Goal: Task Accomplishment & Management: Complete application form

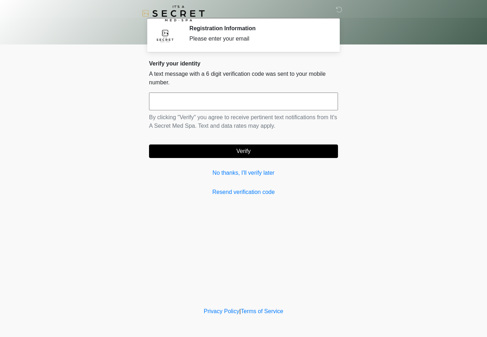
click at [228, 102] on input "text" at bounding box center [243, 102] width 189 height 18
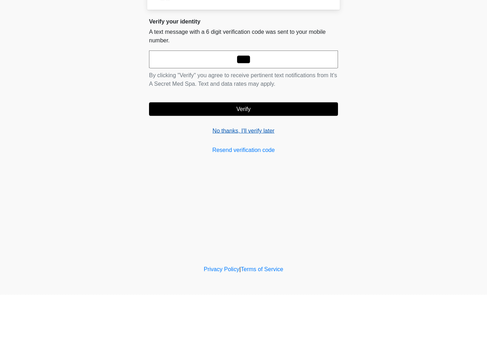
type input "***"
click at [213, 169] on link "No thanks, I'll verify later" at bounding box center [243, 173] width 189 height 9
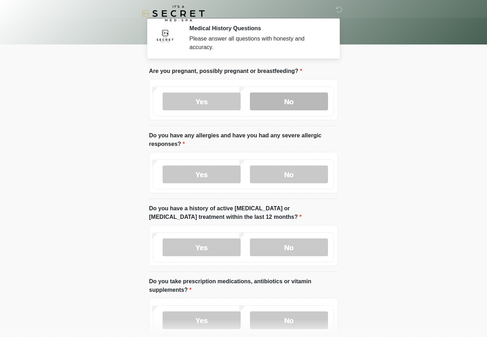
click at [301, 105] on label "No" at bounding box center [289, 102] width 78 height 18
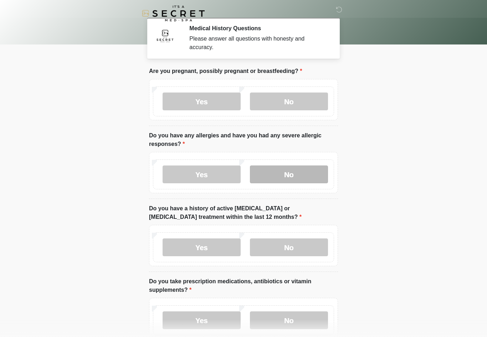
click at [286, 182] on label "No" at bounding box center [289, 175] width 78 height 18
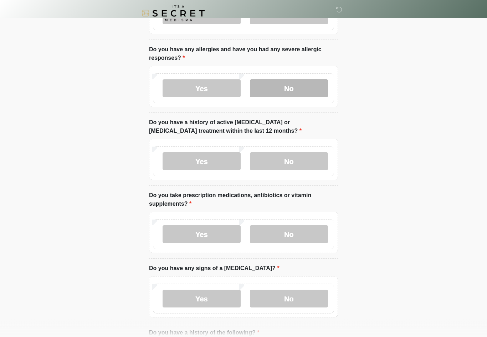
scroll to position [85, 0]
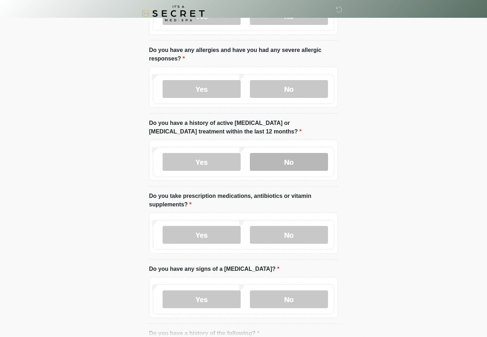
click at [284, 165] on label "No" at bounding box center [289, 162] width 78 height 18
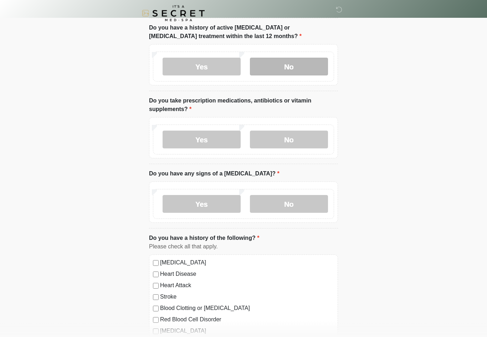
scroll to position [181, 0]
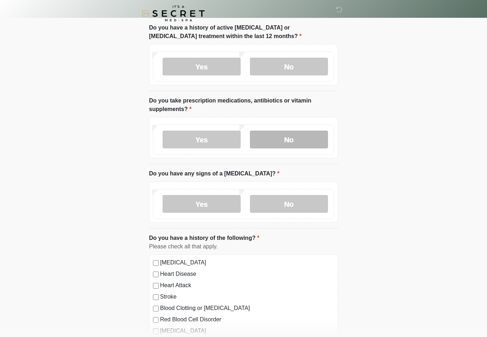
click at [284, 138] on label "No" at bounding box center [289, 140] width 78 height 18
click at [290, 204] on label "No" at bounding box center [289, 204] width 78 height 18
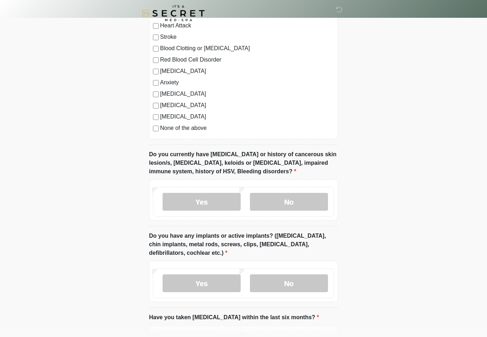
scroll to position [442, 0]
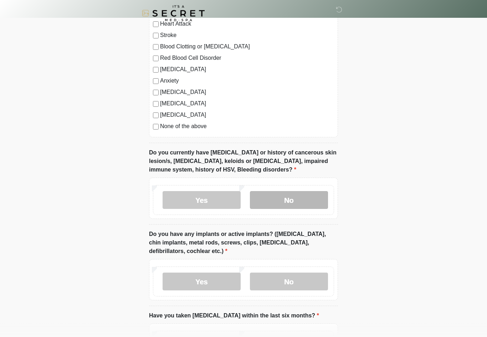
click at [299, 202] on label "No" at bounding box center [289, 201] width 78 height 18
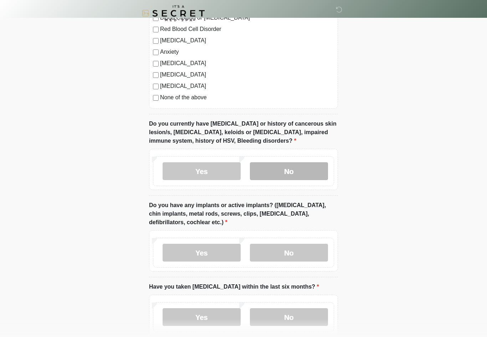
scroll to position [521, 0]
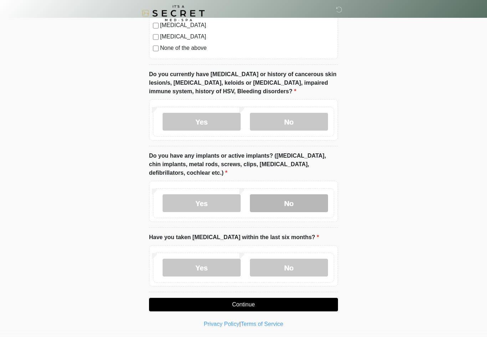
click at [315, 198] on label "No" at bounding box center [289, 204] width 78 height 18
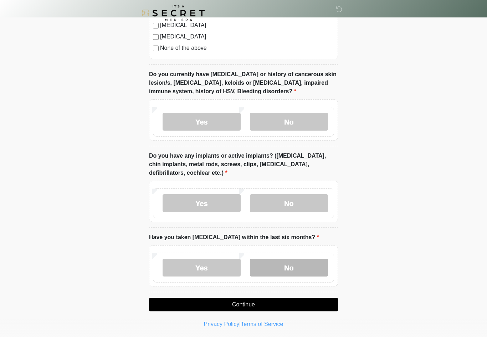
click at [292, 265] on label "No" at bounding box center [289, 268] width 78 height 18
click at [263, 300] on button "Continue" at bounding box center [243, 306] width 189 height 14
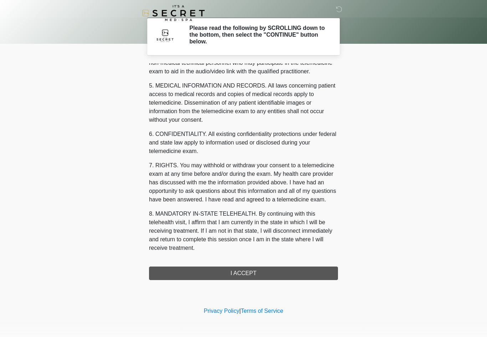
scroll to position [235, 0]
click at [265, 268] on button "I ACCEPT" at bounding box center [243, 274] width 189 height 14
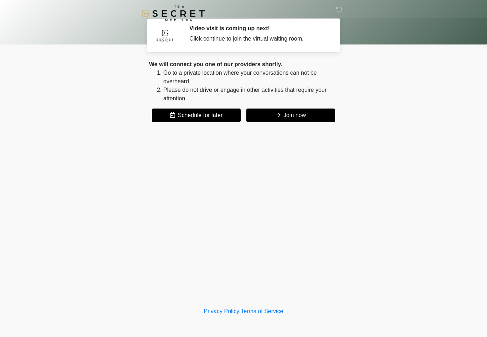
click at [297, 118] on button "Join now" at bounding box center [290, 116] width 89 height 14
